Goal: Information Seeking & Learning: Learn about a topic

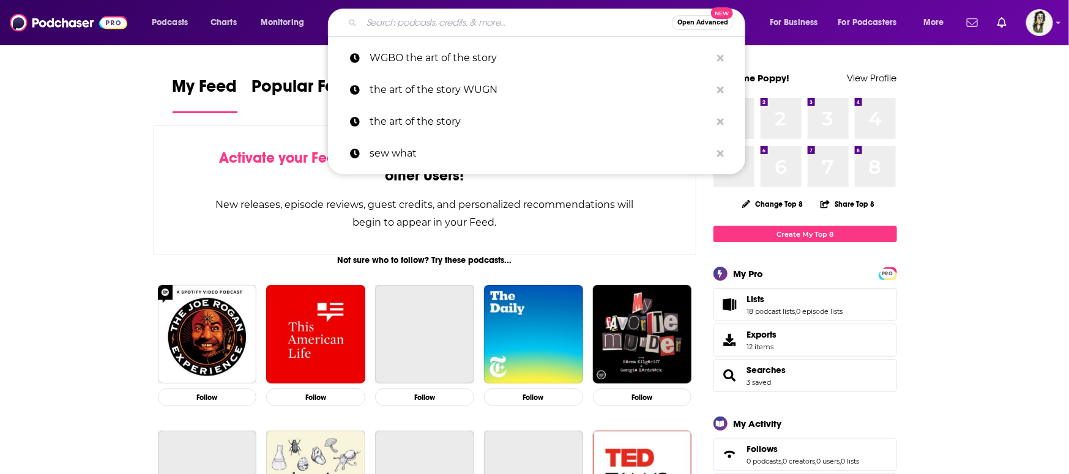
click at [422, 18] on input "Search podcasts, credits, & more..." at bounding box center [517, 23] width 310 height 20
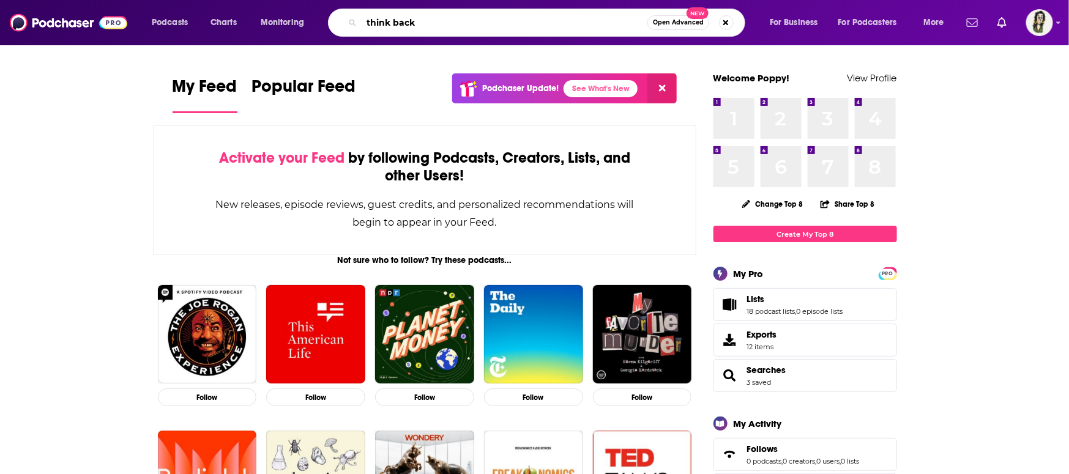
type input "think back"
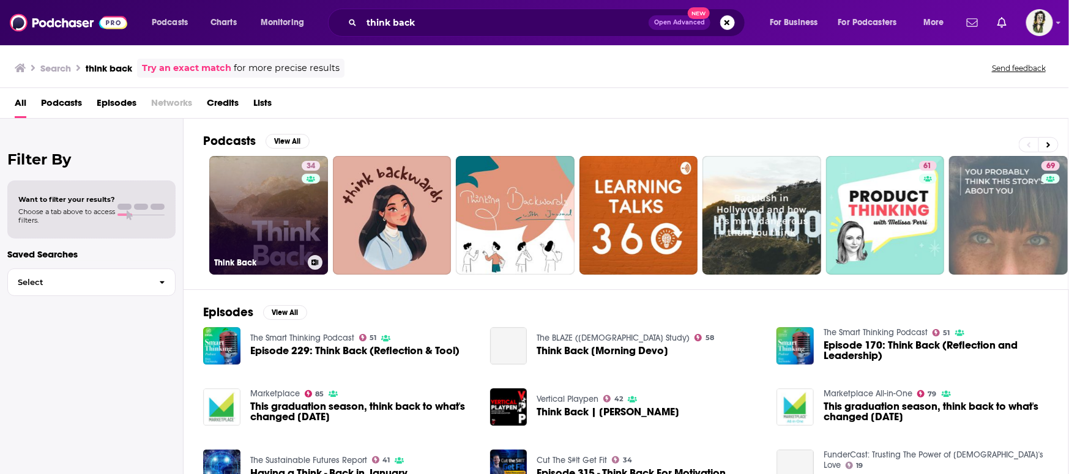
click at [272, 214] on link "34 Think Back" at bounding box center [268, 215] width 119 height 119
